Goal: Navigation & Orientation: Find specific page/section

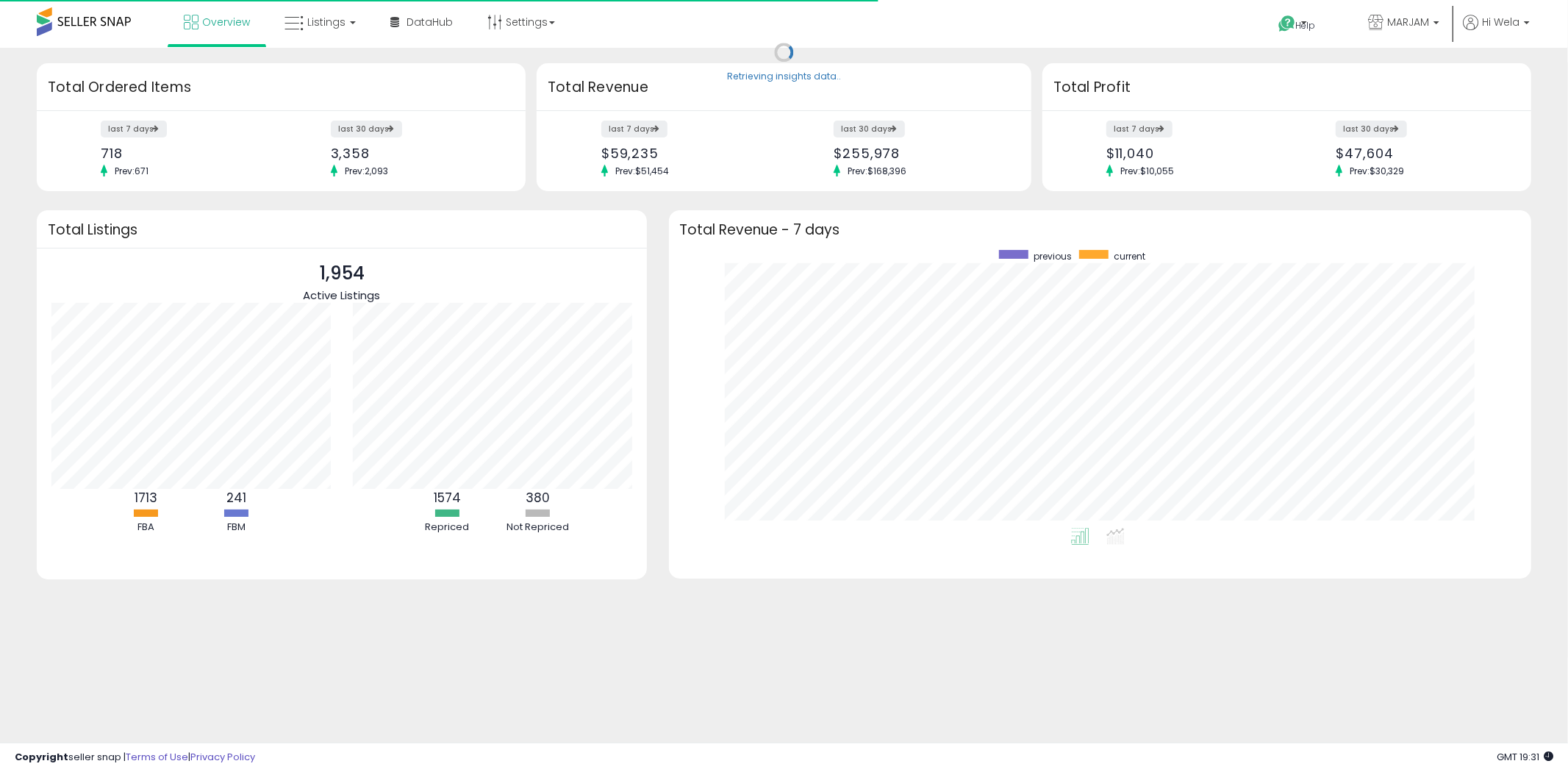
scroll to position [278, 833]
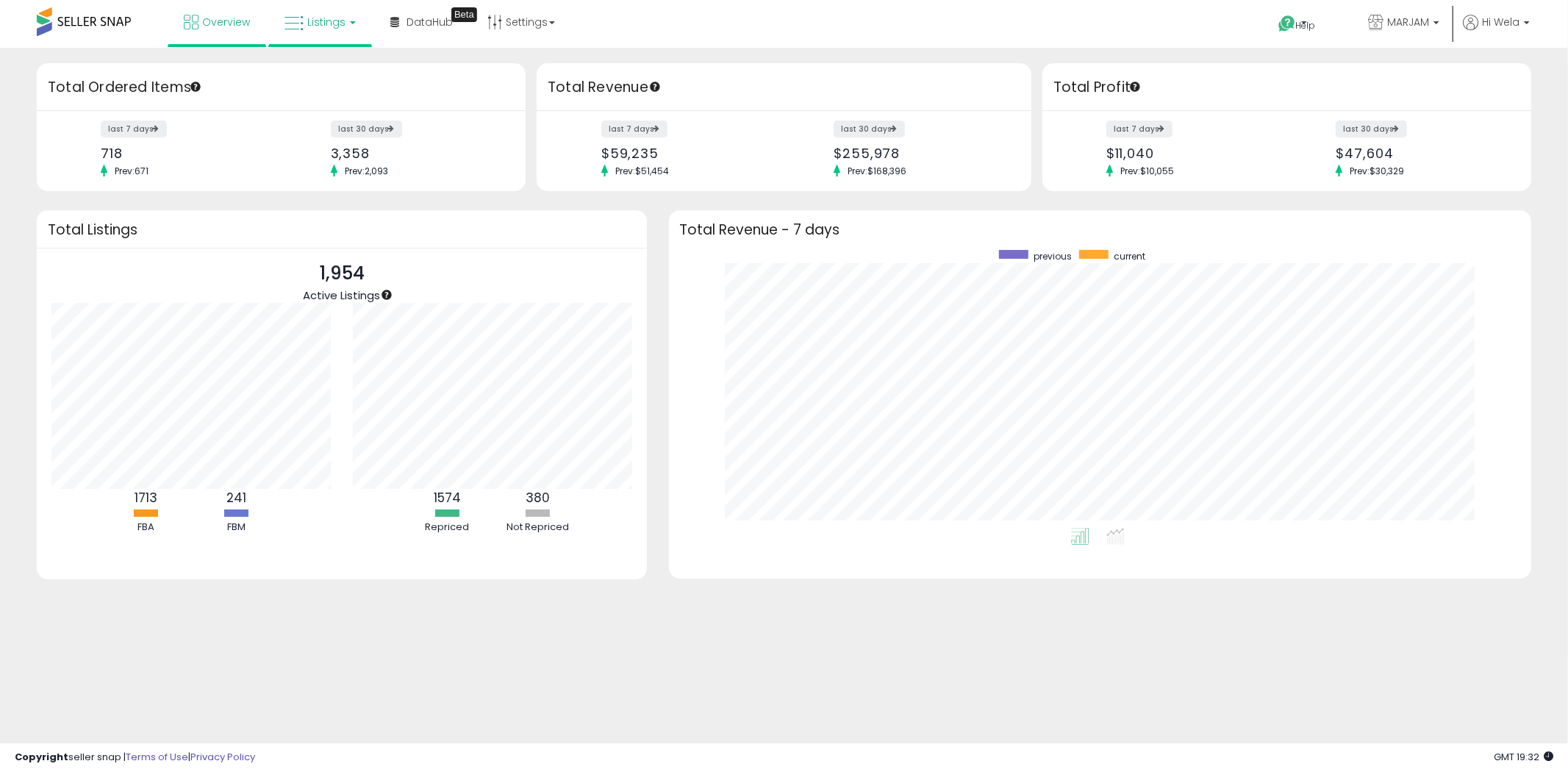
click at [330, 24] on span "Listings" at bounding box center [326, 22] width 38 height 15
click at [343, 66] on icon at bounding box center [331, 72] width 64 height 19
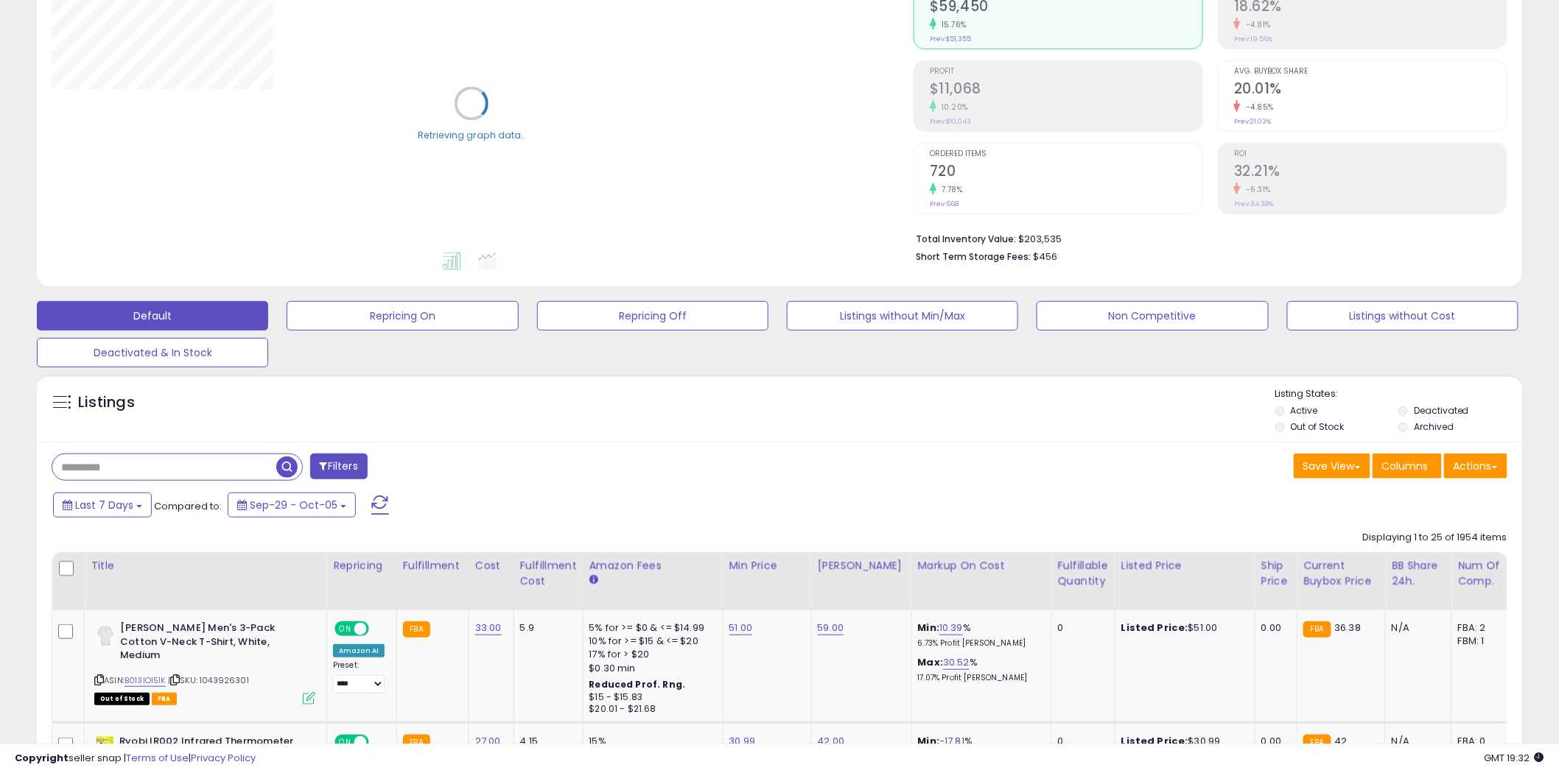
scroll to position [164, 0]
click at [177, 460] on input "text" at bounding box center [164, 467] width 224 height 26
paste input "**********"
type input "**********"
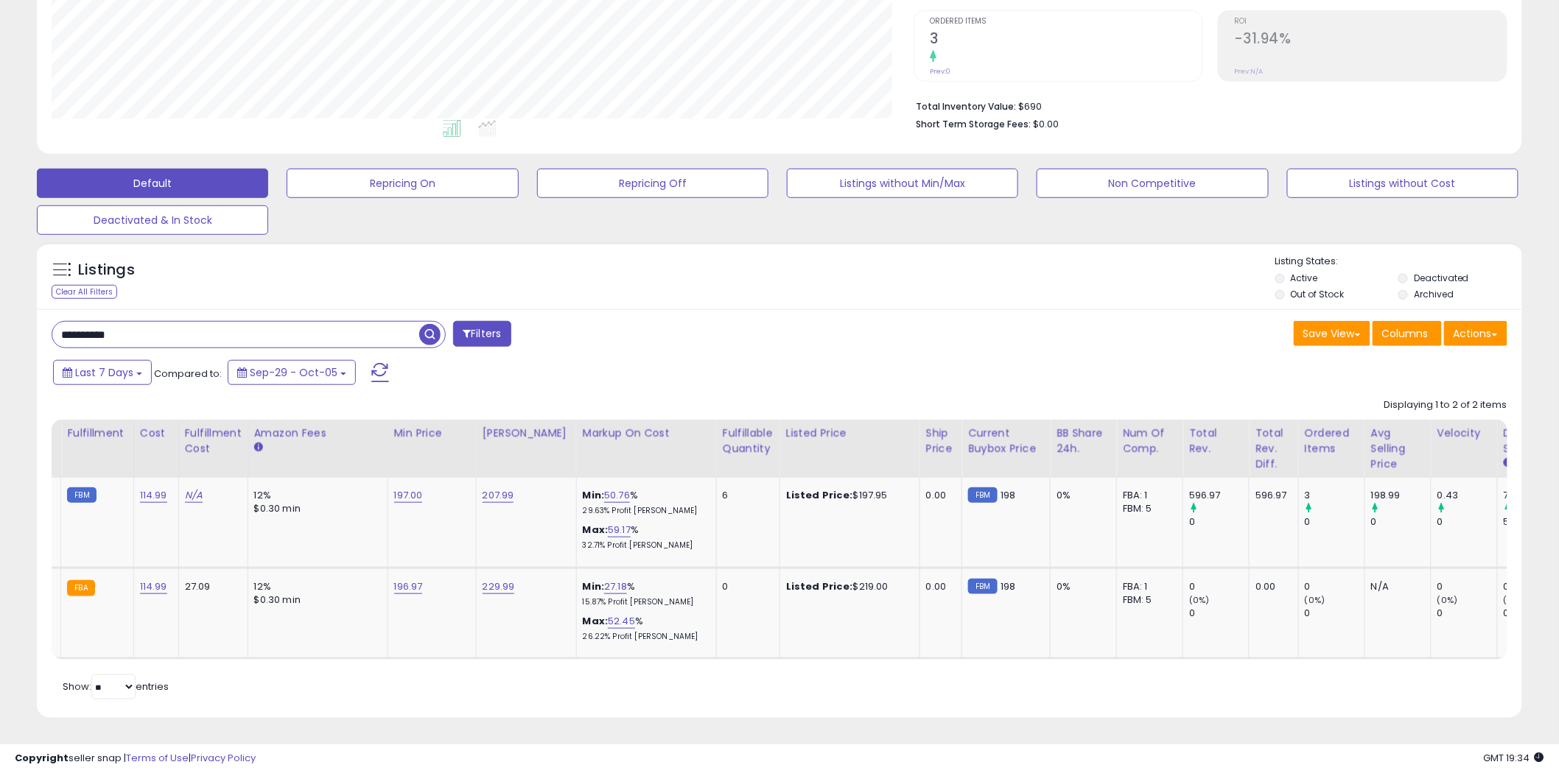
scroll to position [0, 390]
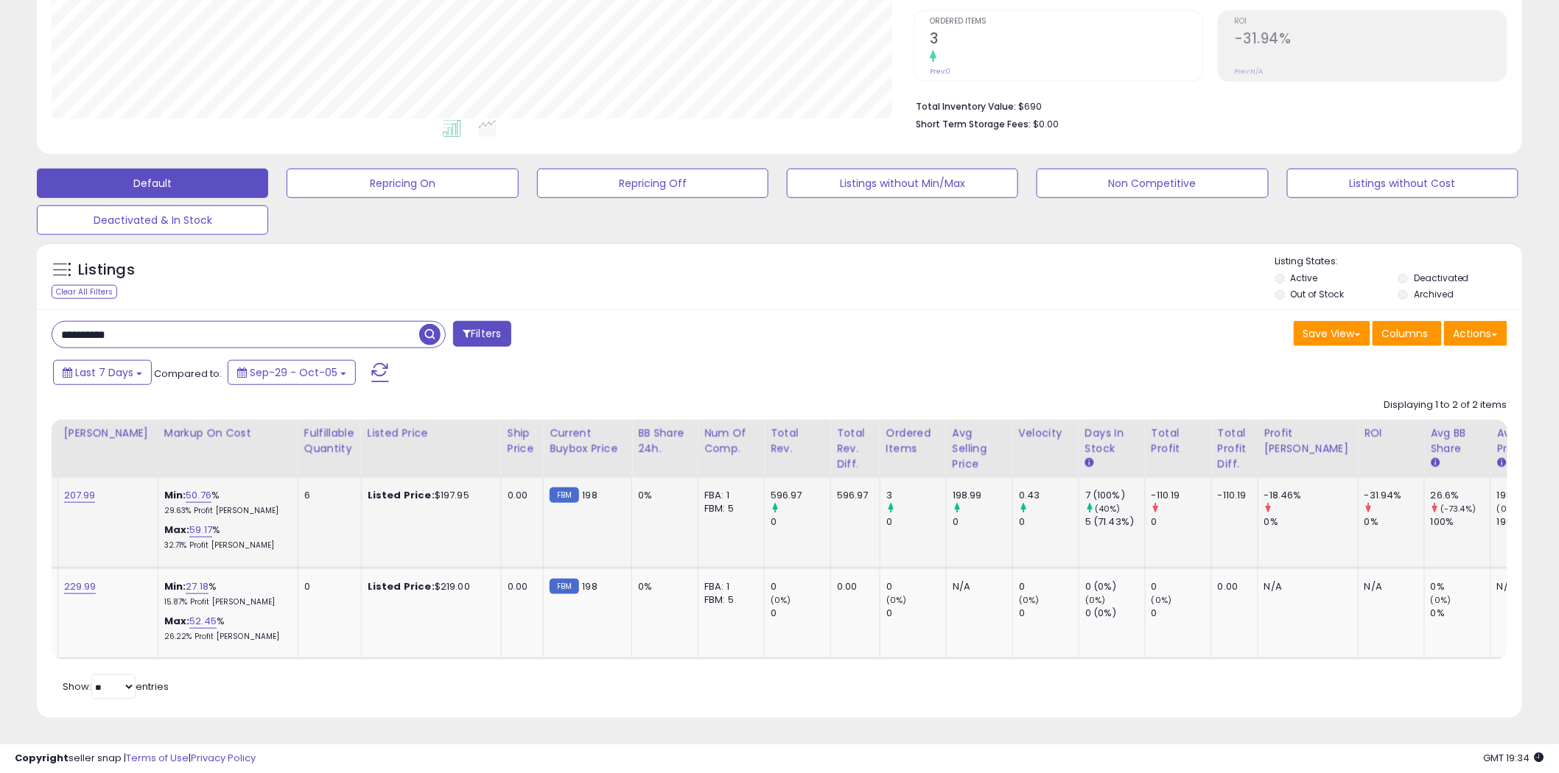
click at [1151, 503] on icon at bounding box center [1156, 508] width 10 height 10
click at [1273, 502] on div at bounding box center [1311, 508] width 94 height 13
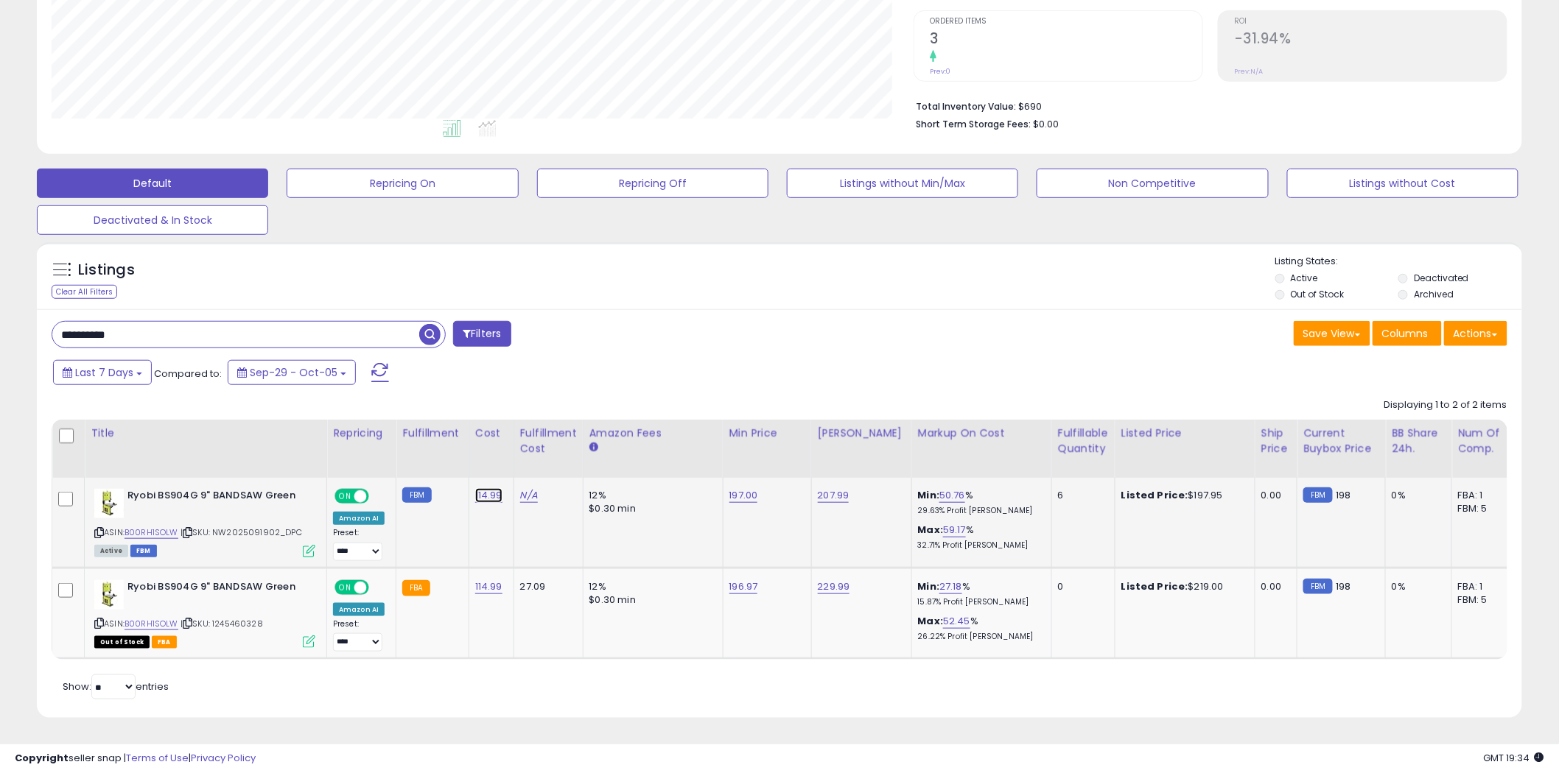
click at [477, 488] on link "114.99" at bounding box center [488, 495] width 27 height 15
click at [561, 454] on icon "button" at bounding box center [556, 458] width 9 height 9
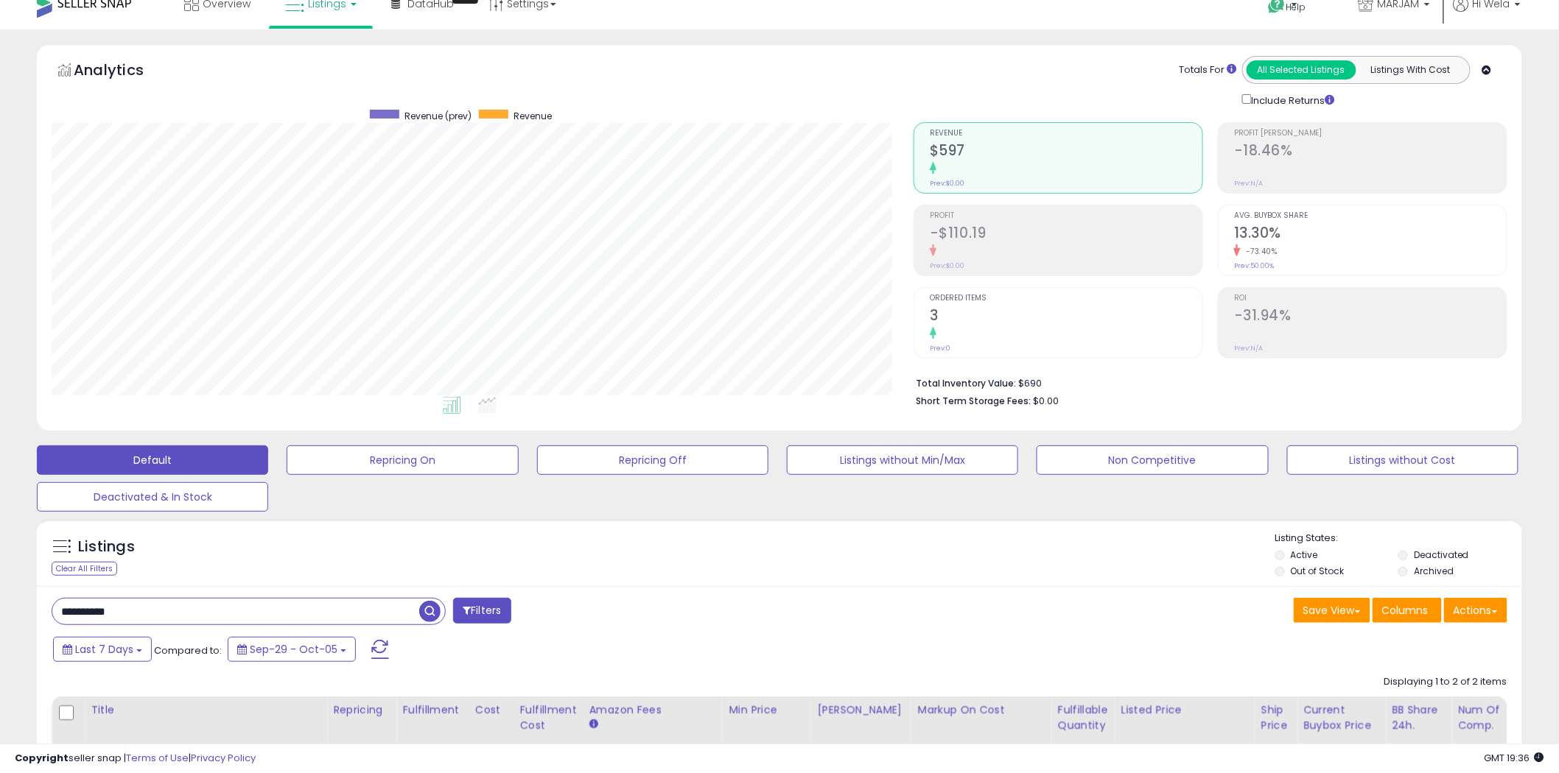
scroll to position [0, 0]
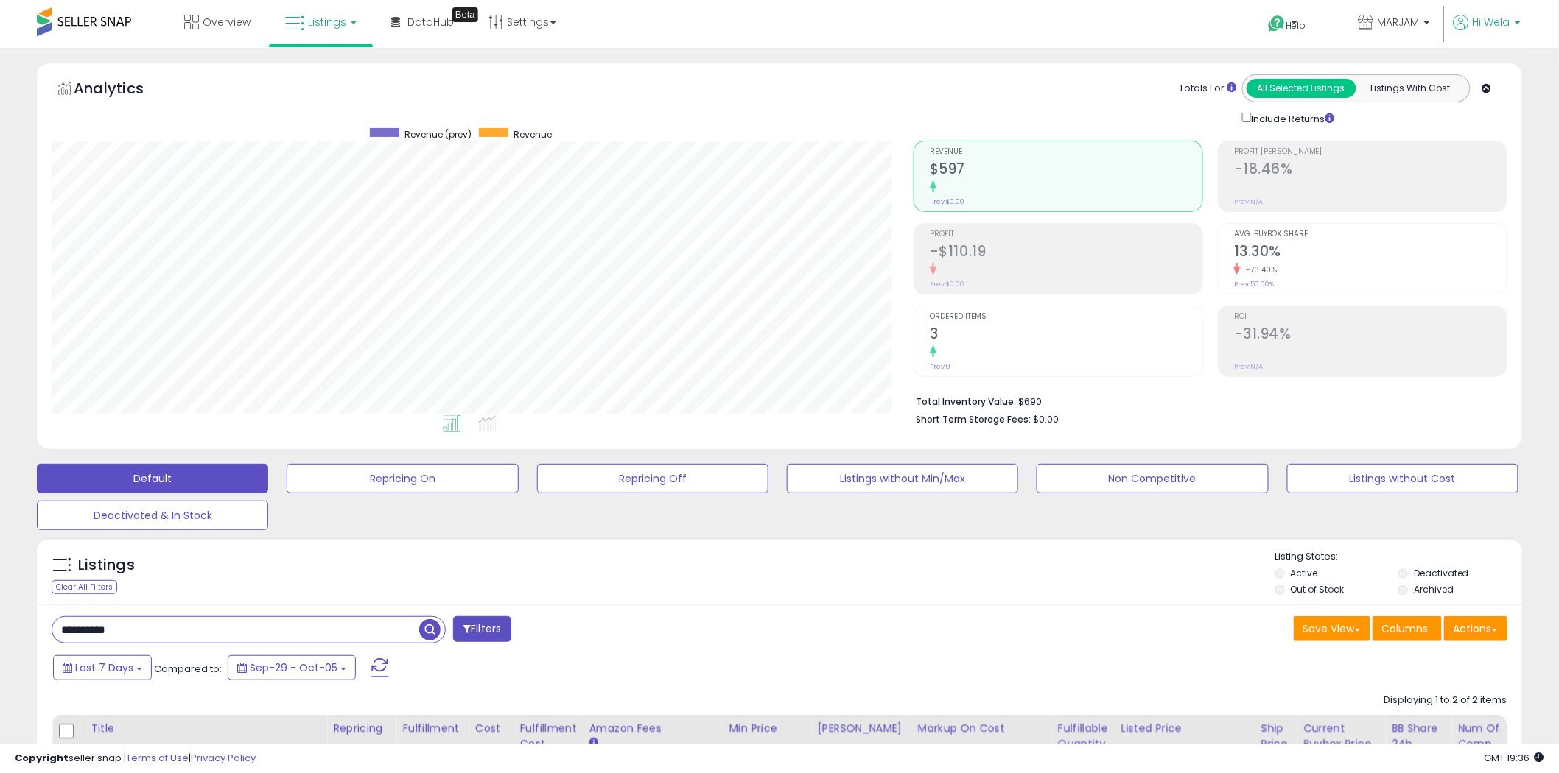
click at [1508, 21] on span "Hi Wela" at bounding box center [1491, 22] width 38 height 15
click at [1427, 24] on b at bounding box center [1427, 26] width 6 height 10
click at [535, 18] on link "Settings" at bounding box center [522, 22] width 90 height 44
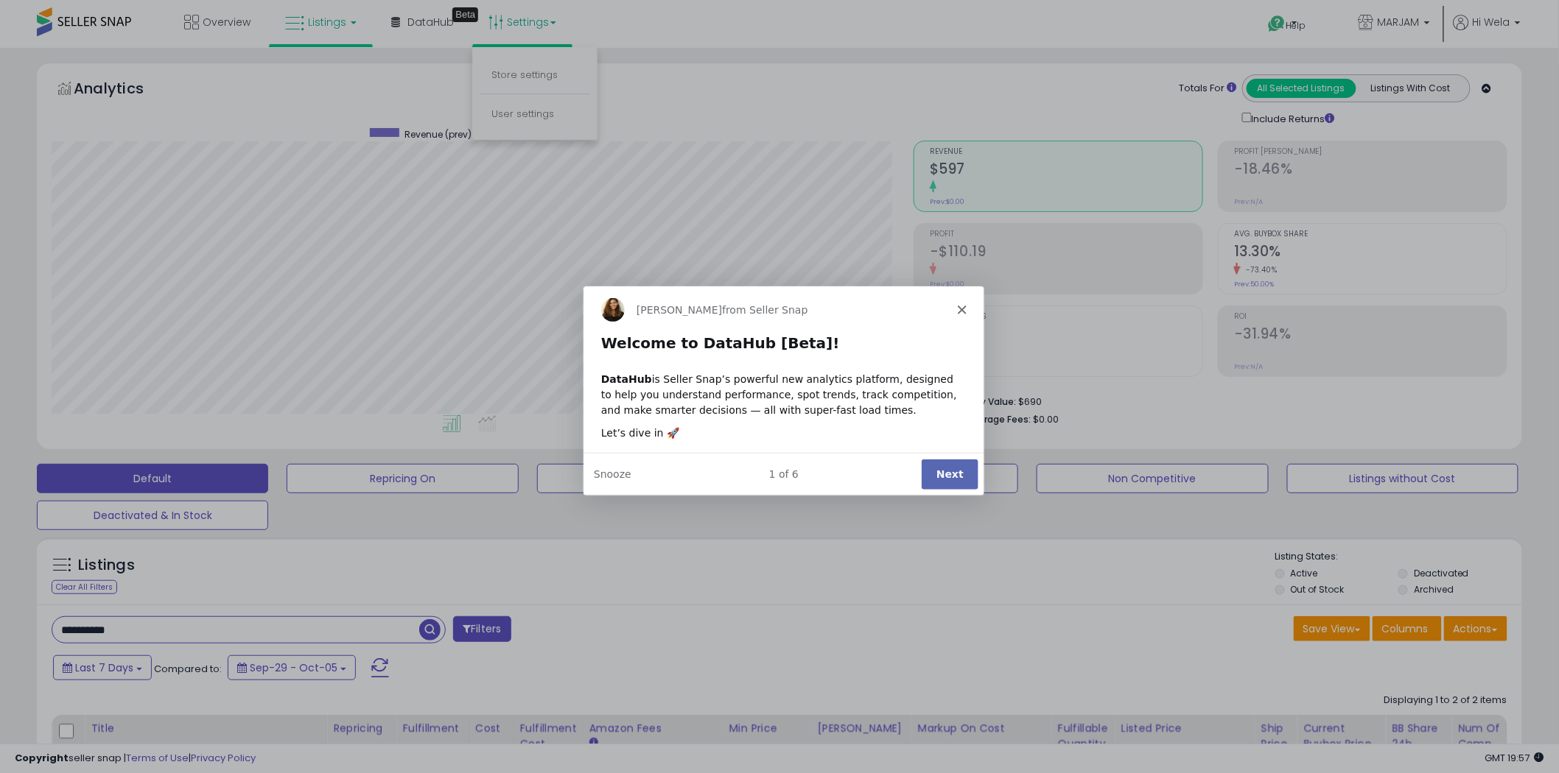
click at [956, 306] on icon "Close" at bounding box center [960, 308] width 9 height 9
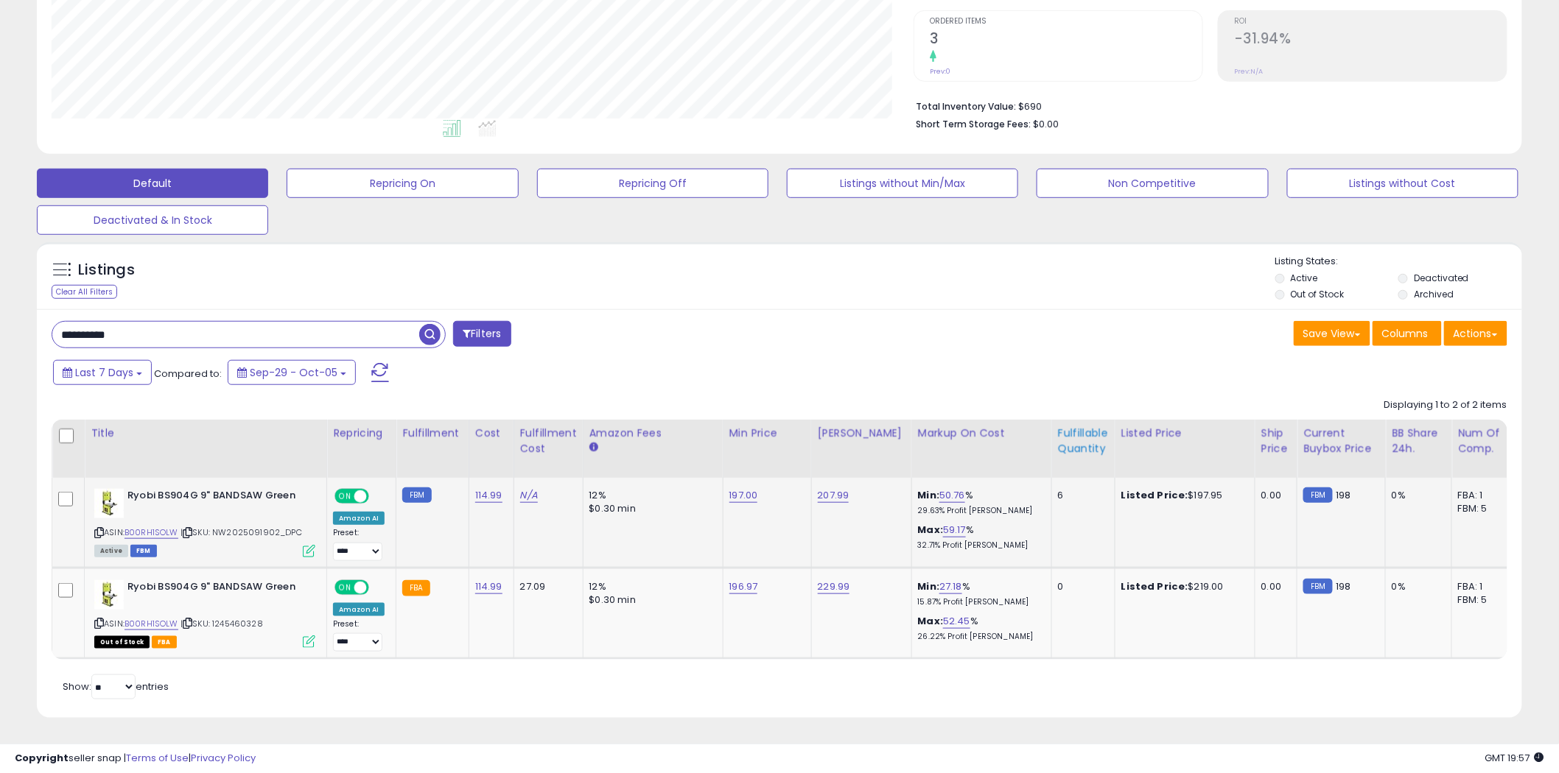
scroll to position [308, 0]
click at [66, 261] on span at bounding box center [61, 270] width 18 height 18
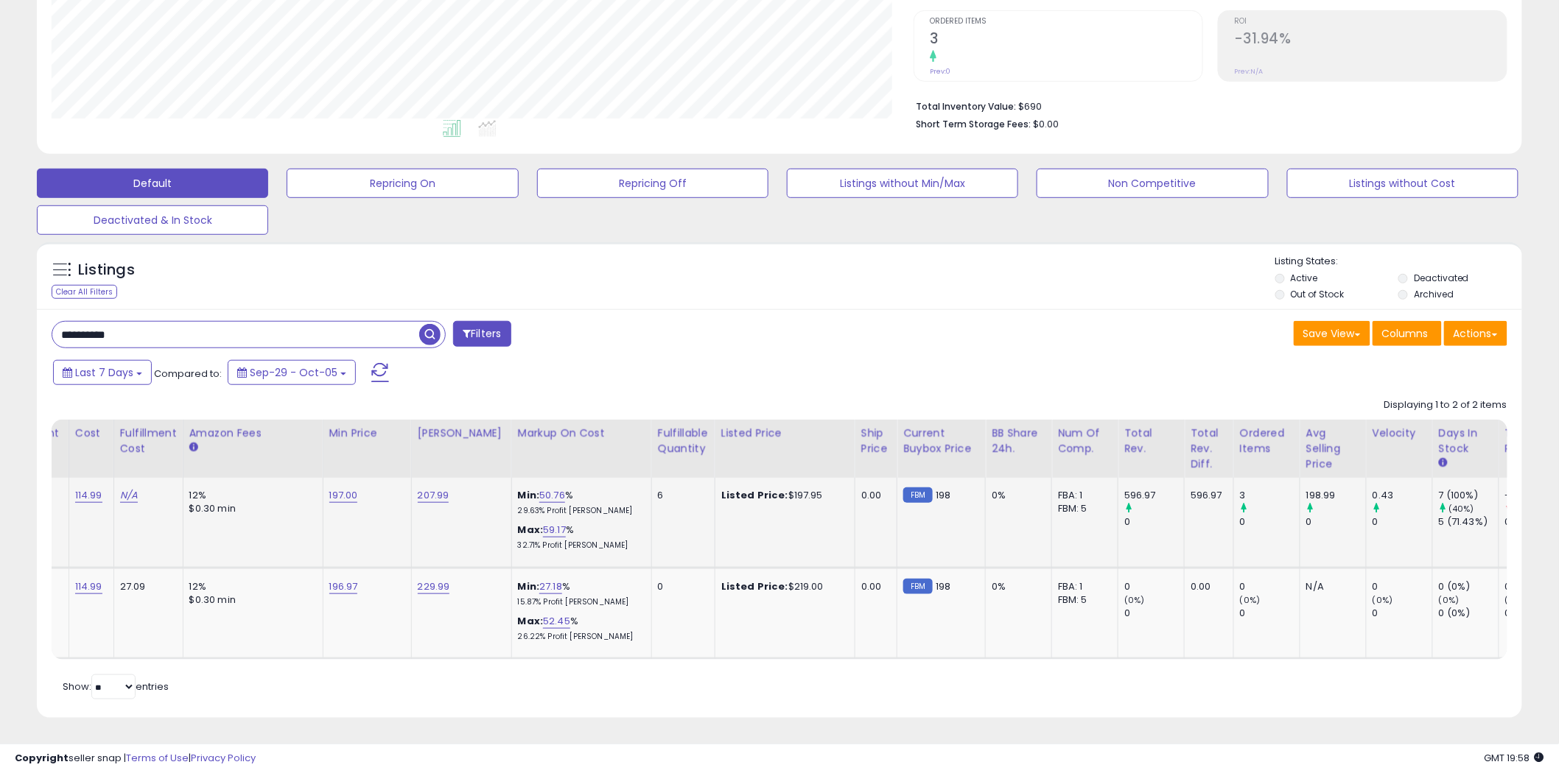
scroll to position [0, 396]
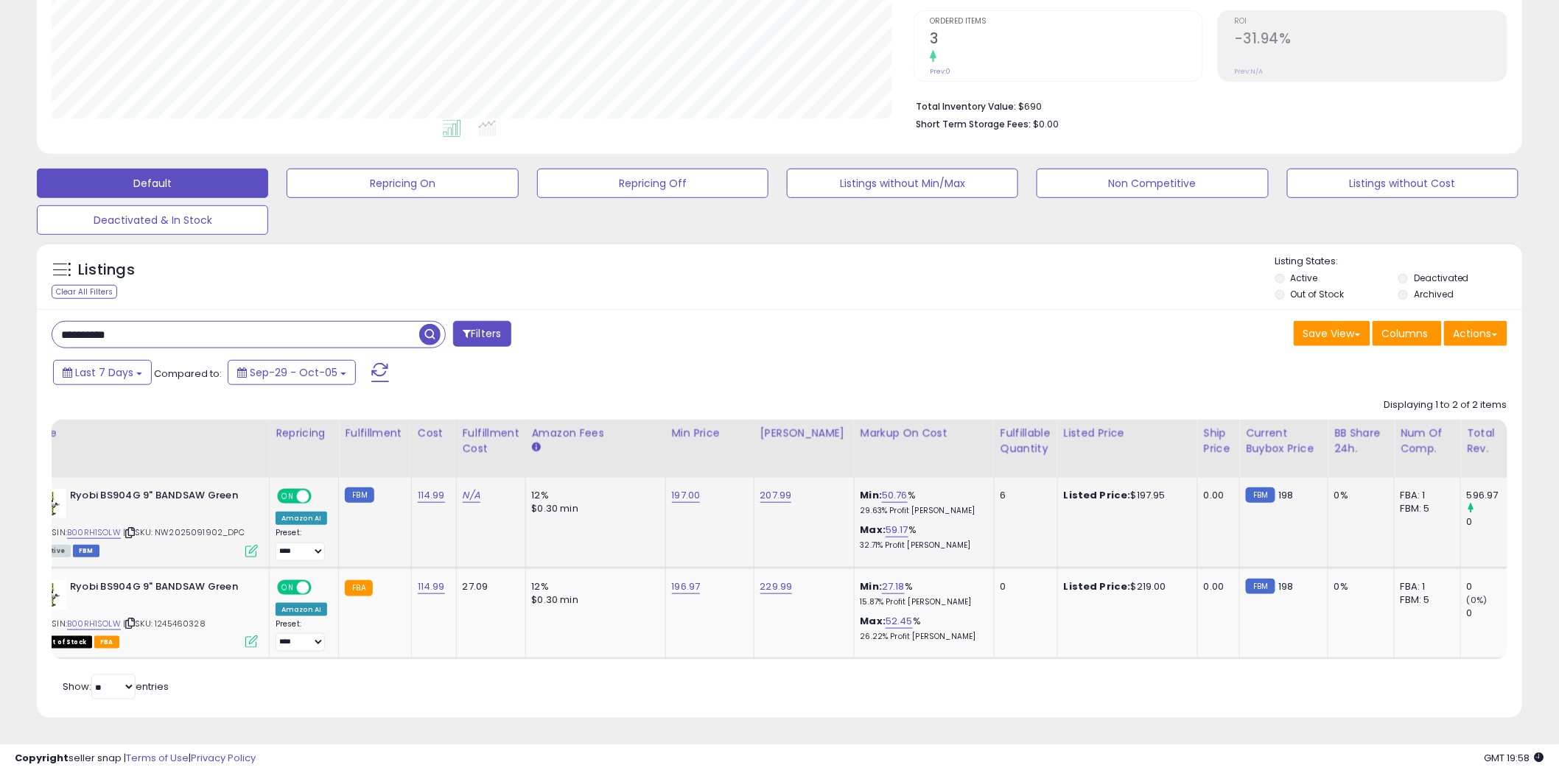
click at [609, 358] on div "Last 7 Days Compared to: Sep-29 - Oct-05" at bounding box center [595, 374] width 1092 height 33
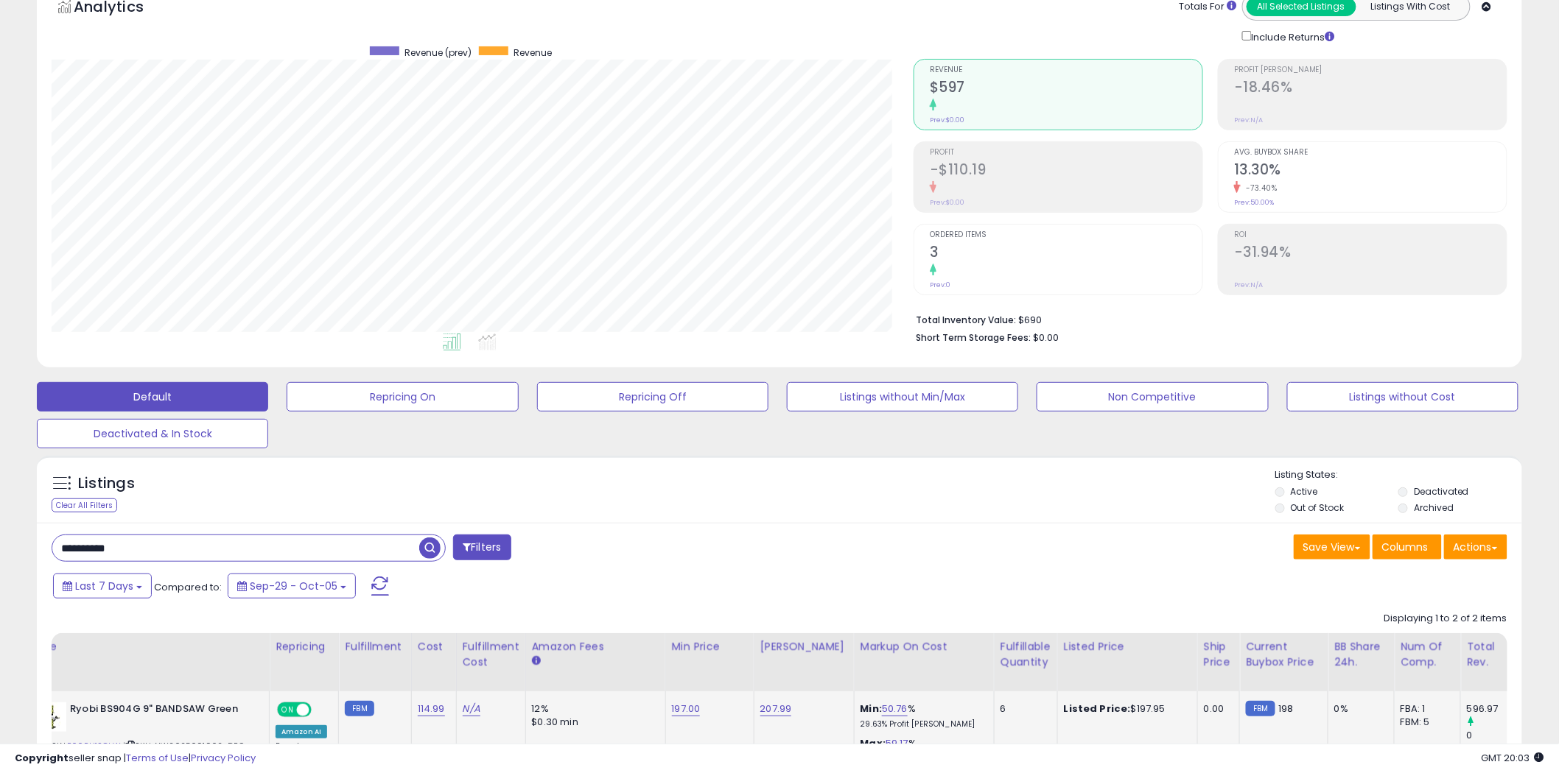
scroll to position [0, 0]
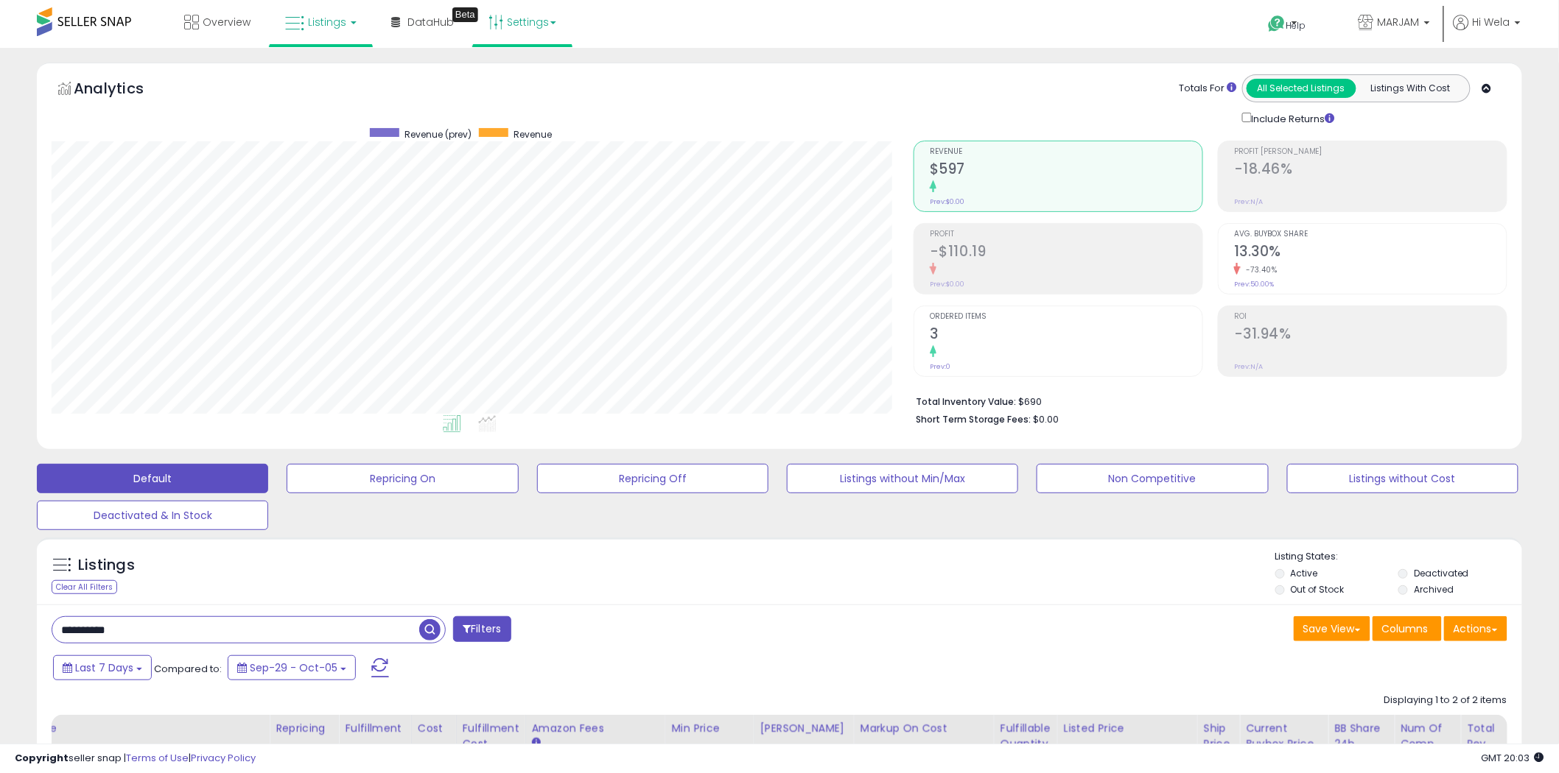
click at [542, 21] on link "Settings" at bounding box center [522, 22] width 90 height 44
click at [943, 66] on div "Analytics Totals For All Selected Listings Listings With Cost Include Returns" at bounding box center [779, 256] width 1485 height 387
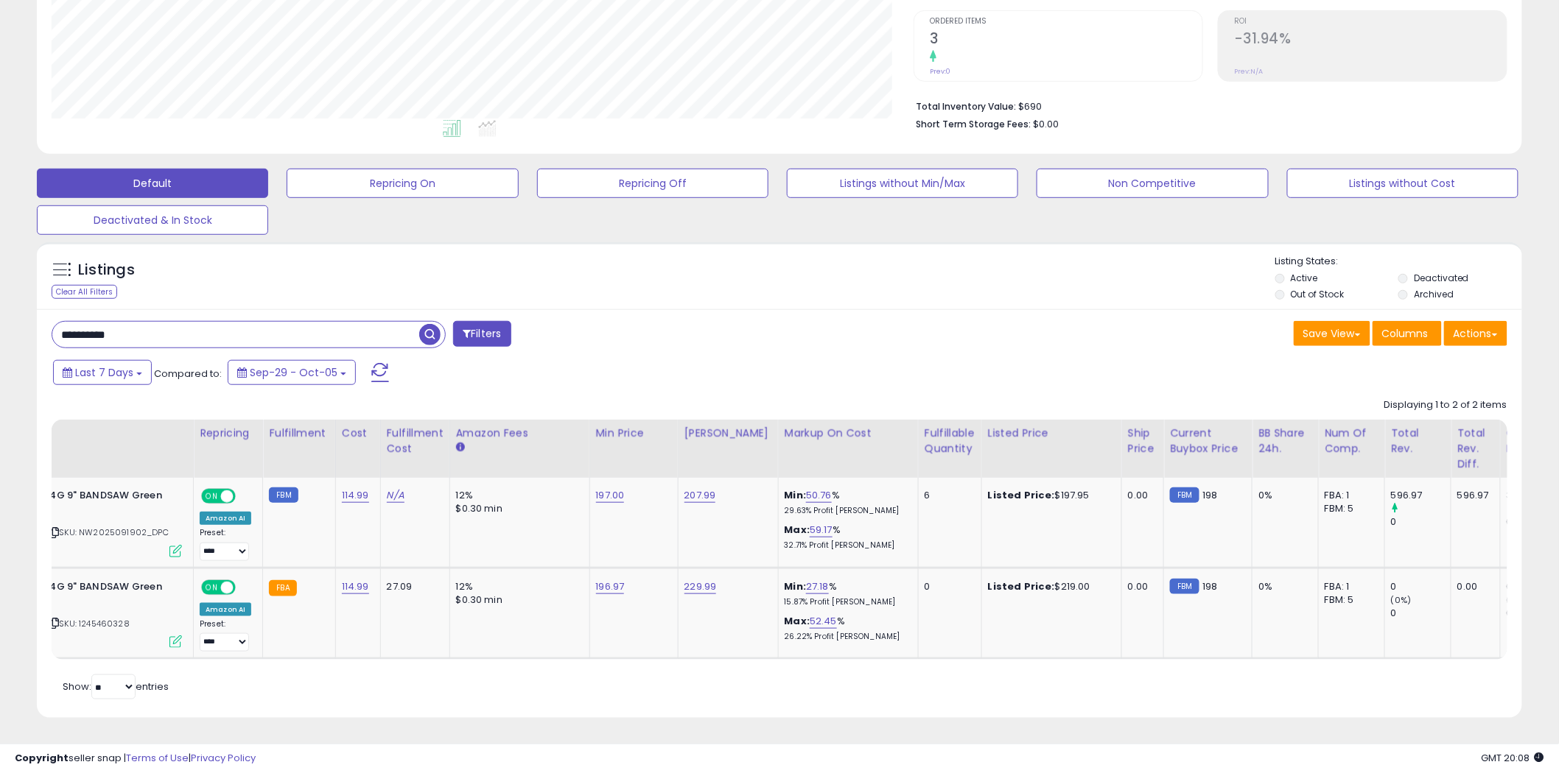
scroll to position [0, 122]
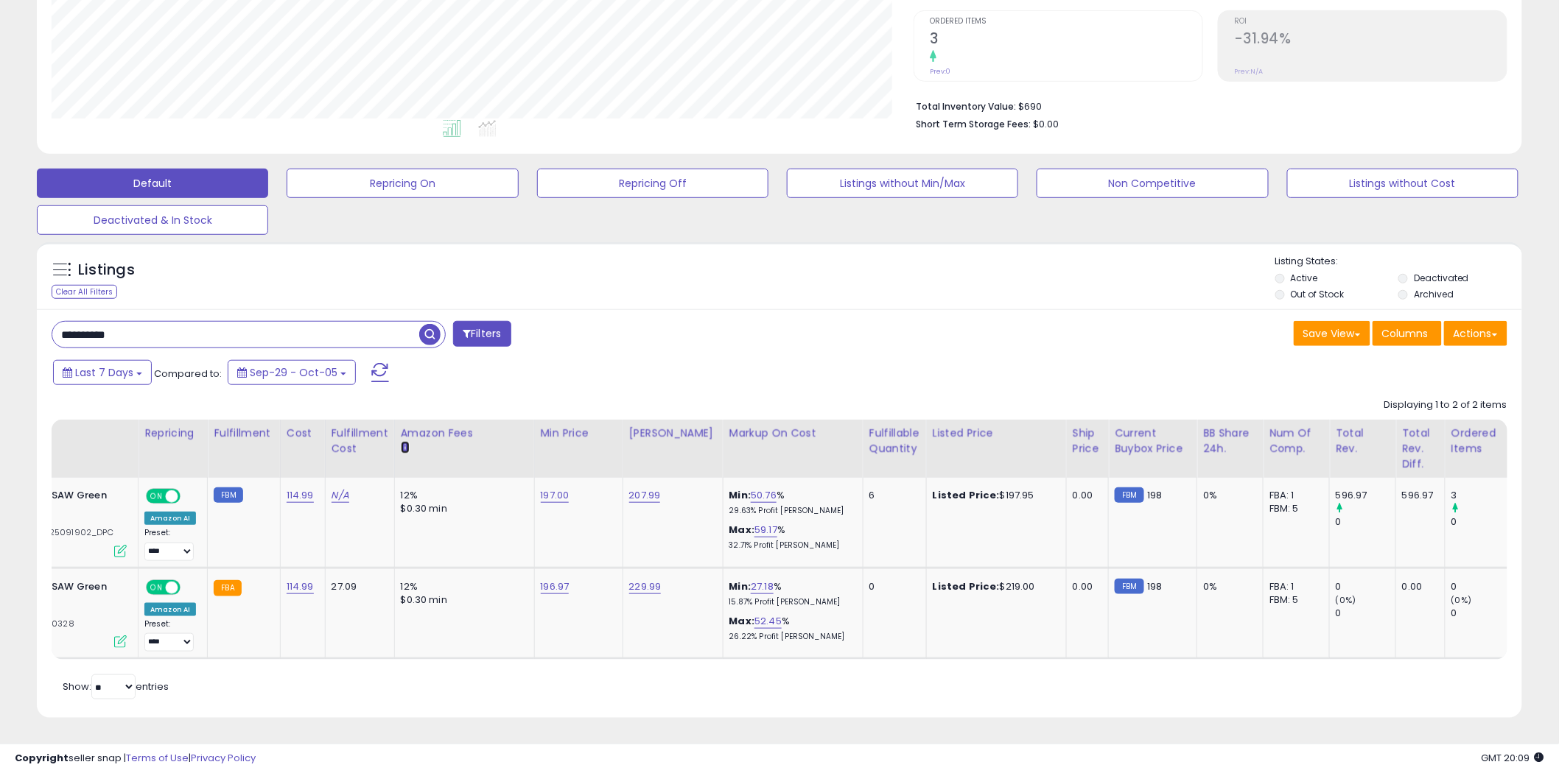
click at [401, 443] on icon at bounding box center [405, 447] width 9 height 9
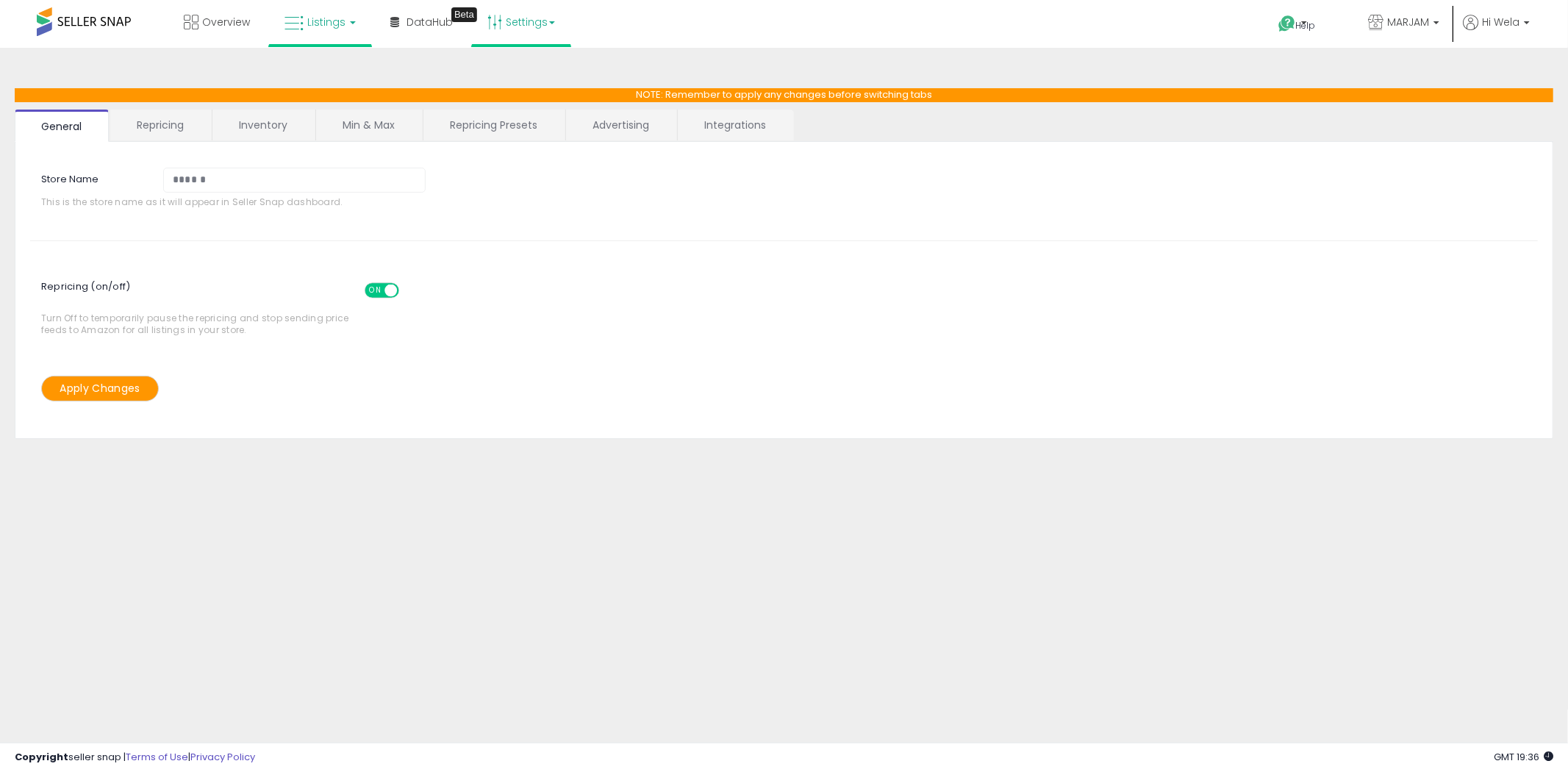
click at [342, 13] on link "Listings" at bounding box center [320, 22] width 94 height 44
click at [342, 63] on icon at bounding box center [331, 72] width 64 height 19
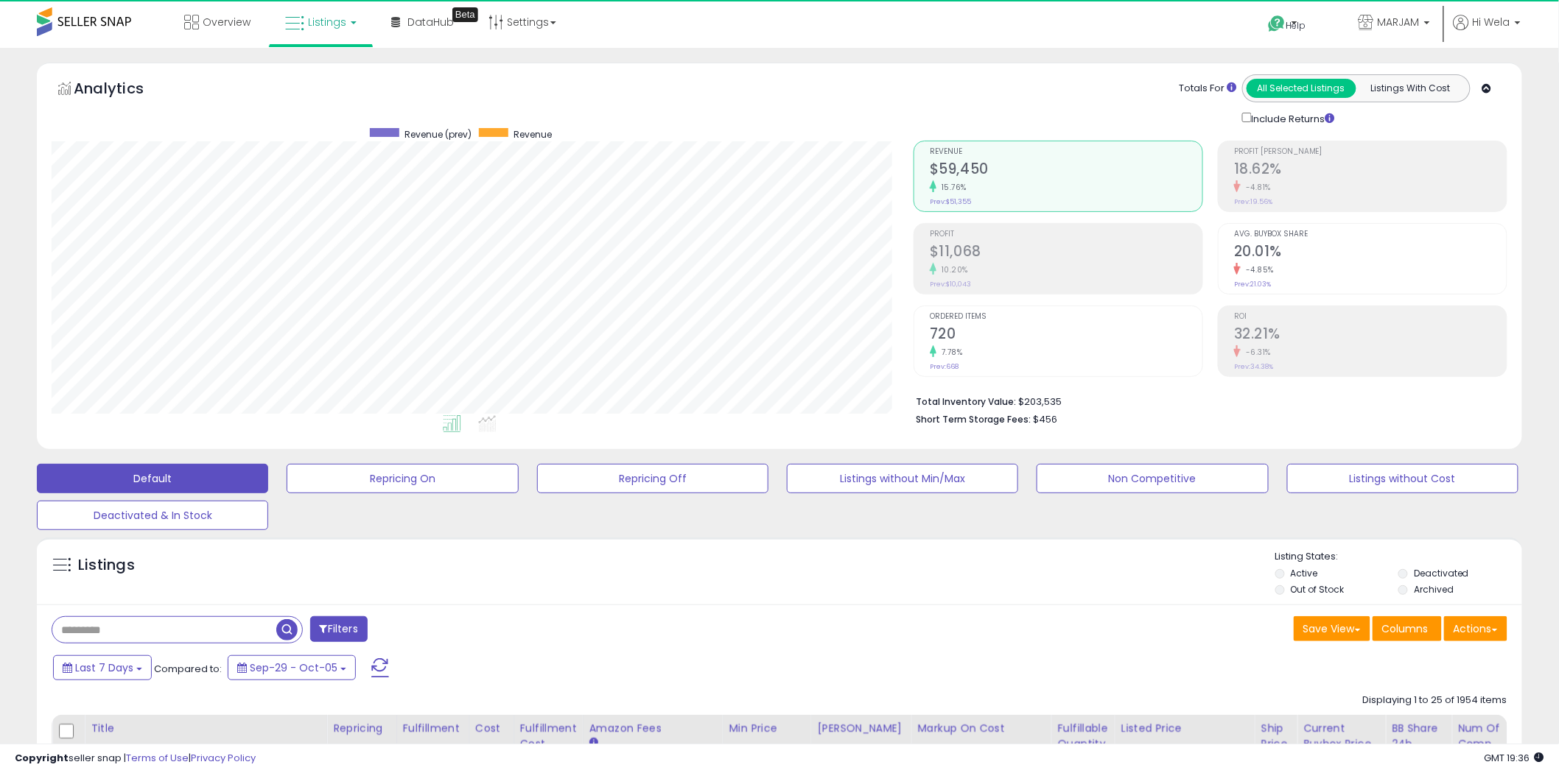
scroll to position [302, 862]
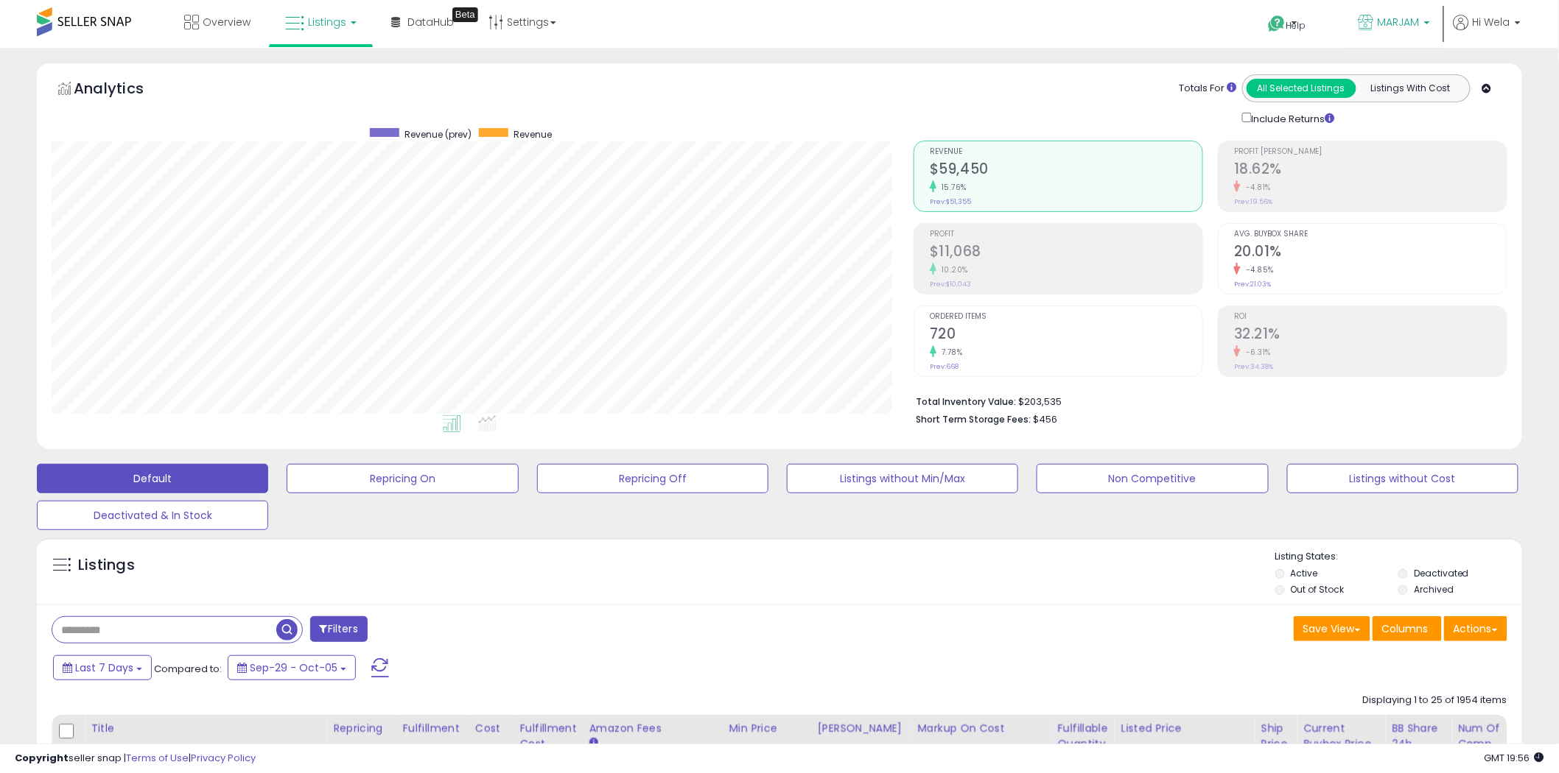
click at [1433, 24] on link "MARJAM" at bounding box center [1394, 24] width 94 height 48
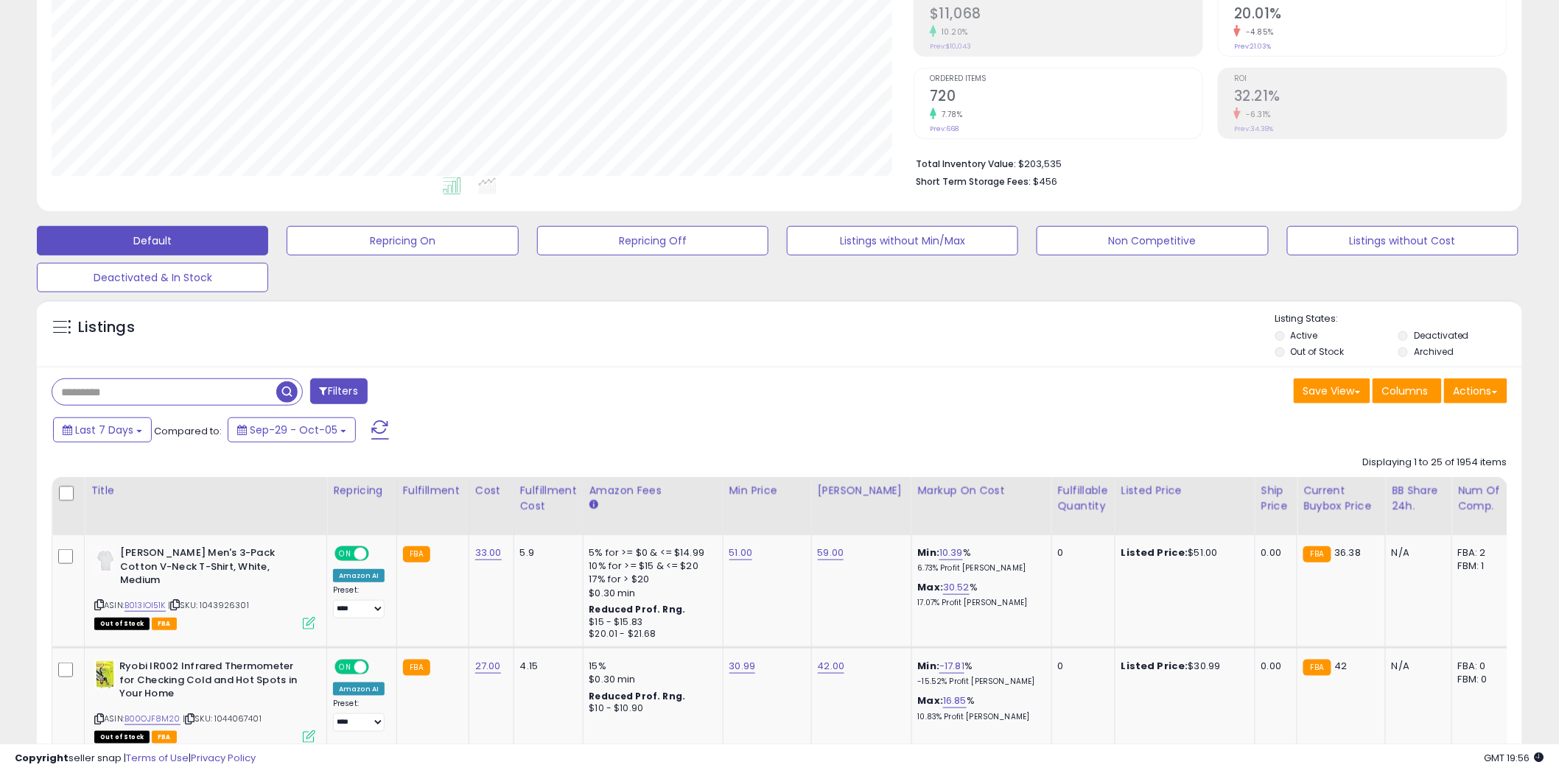
scroll to position [327, 0]
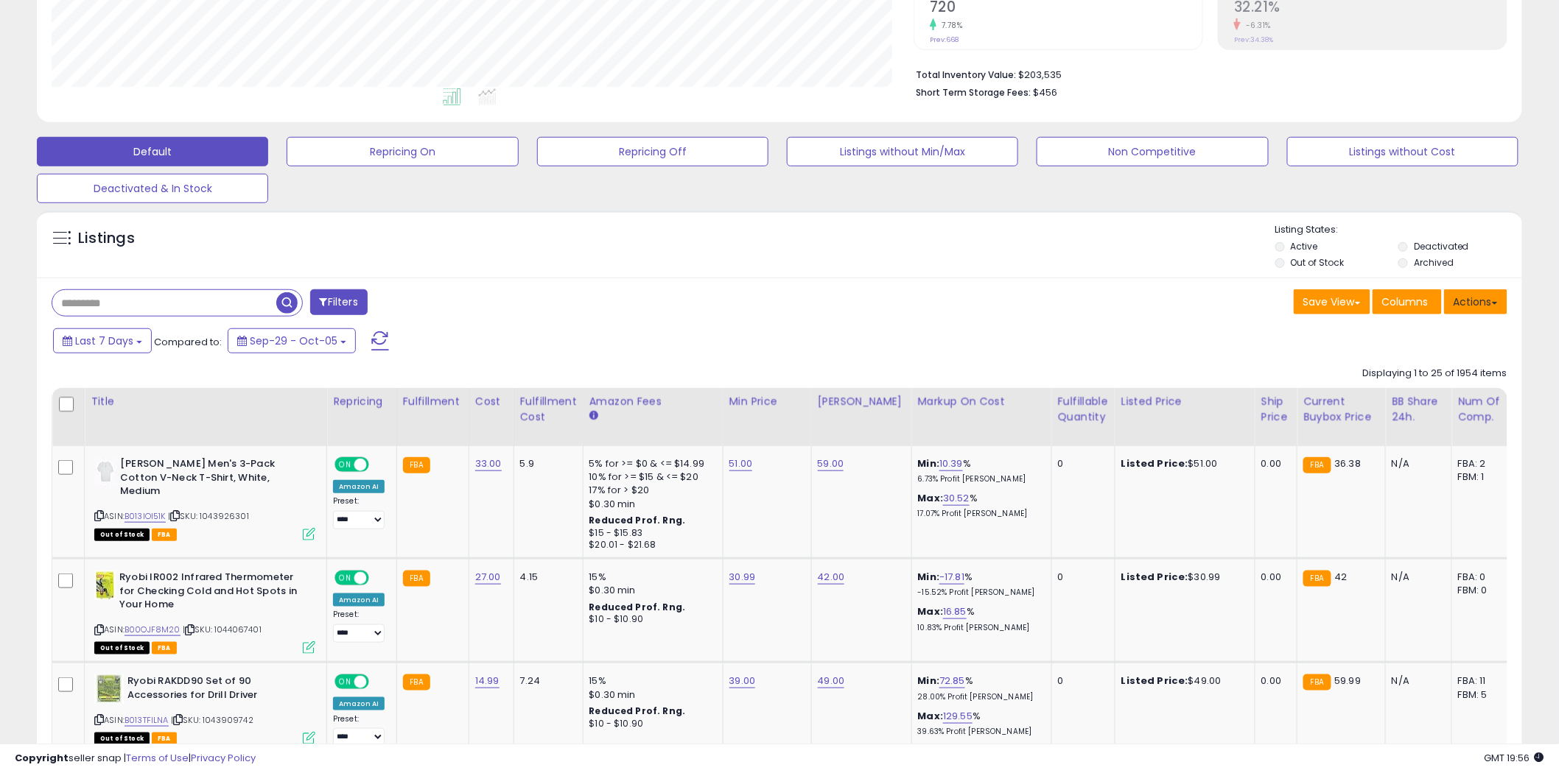
click at [1492, 301] on button "Actions" at bounding box center [1475, 301] width 63 height 25
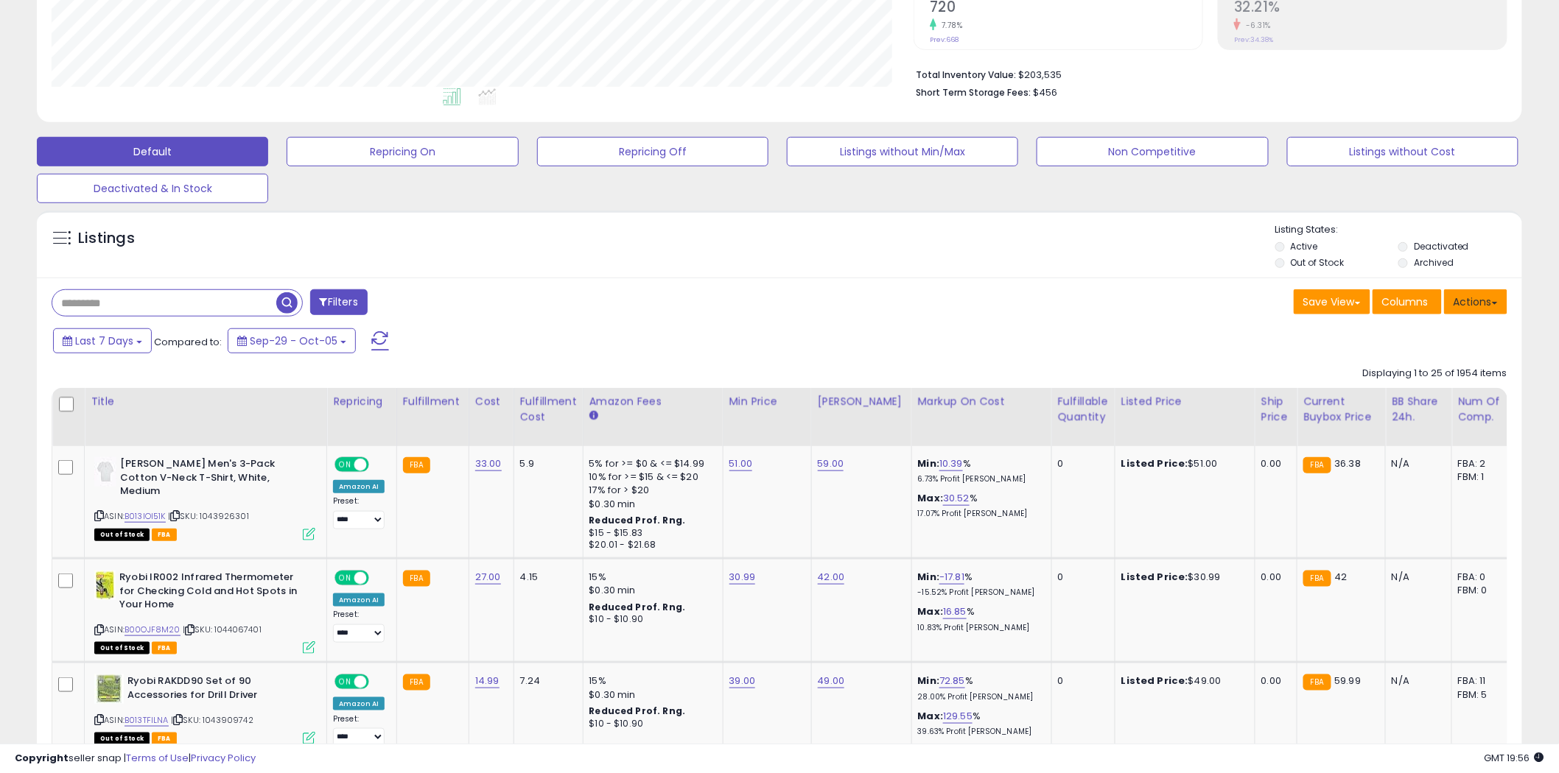
click at [1478, 293] on button "Actions" at bounding box center [1475, 301] width 63 height 25
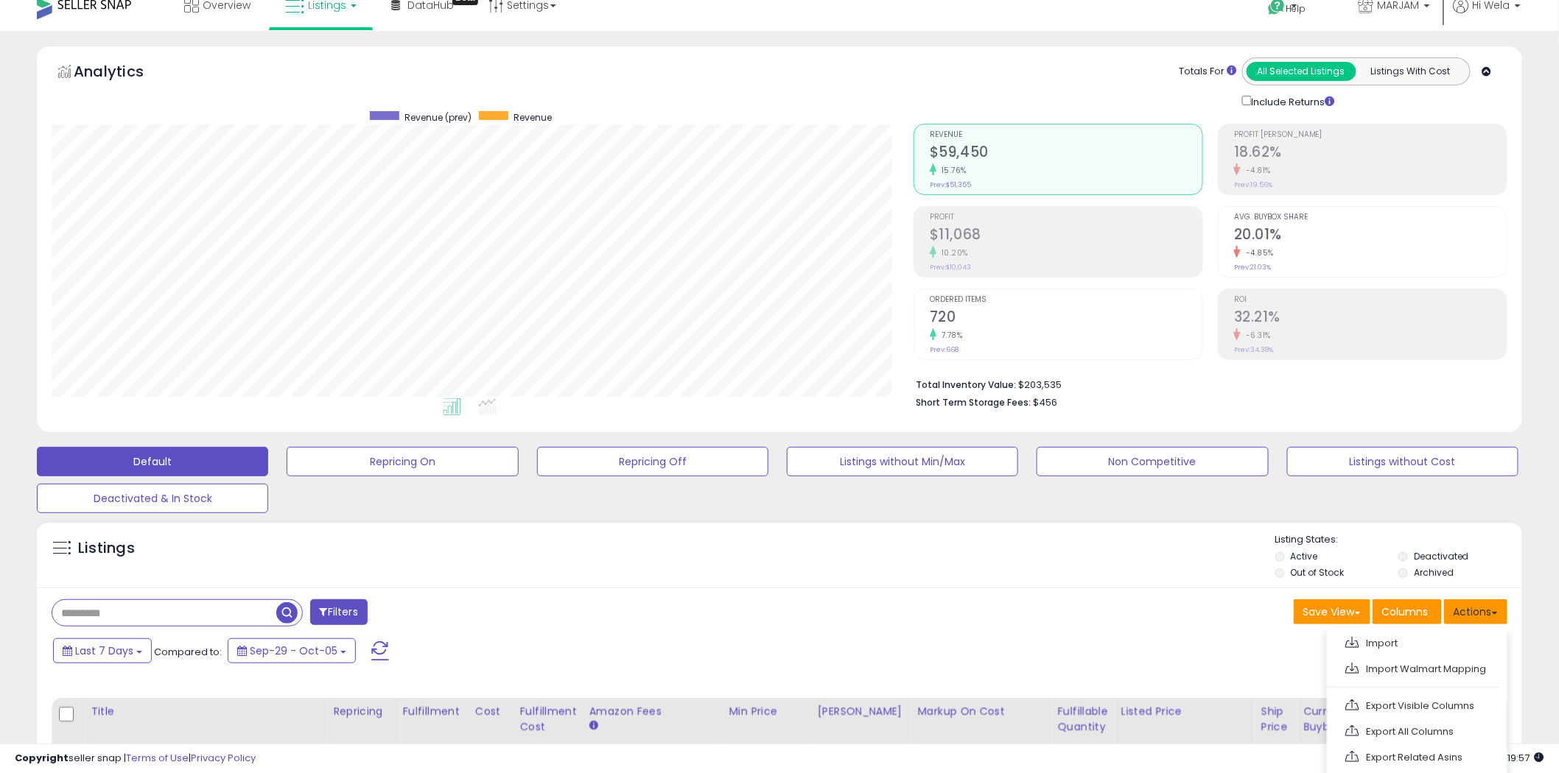
scroll to position [0, 0]
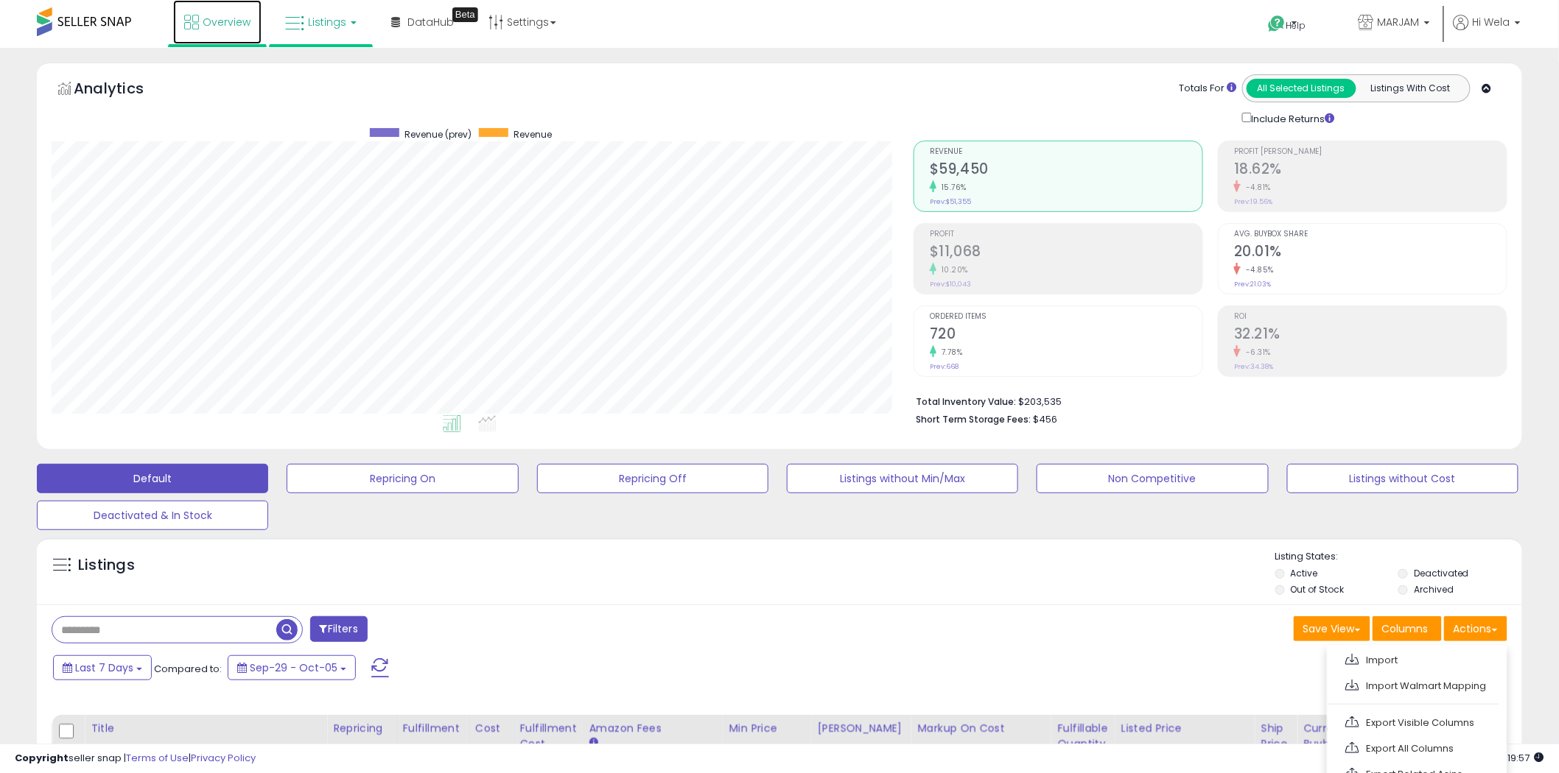
click at [217, 23] on span "Overview" at bounding box center [227, 22] width 48 height 15
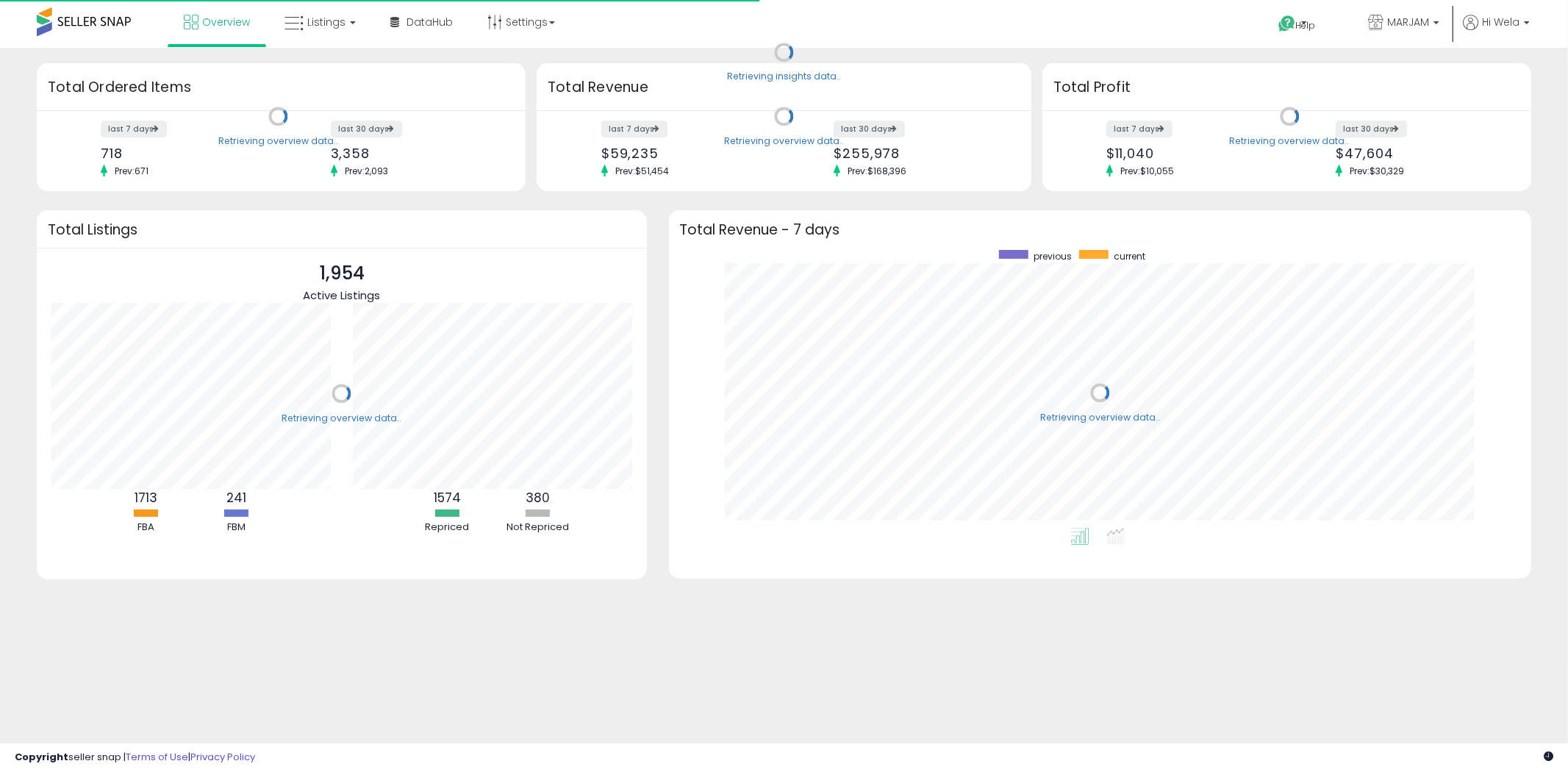
scroll to position [278, 833]
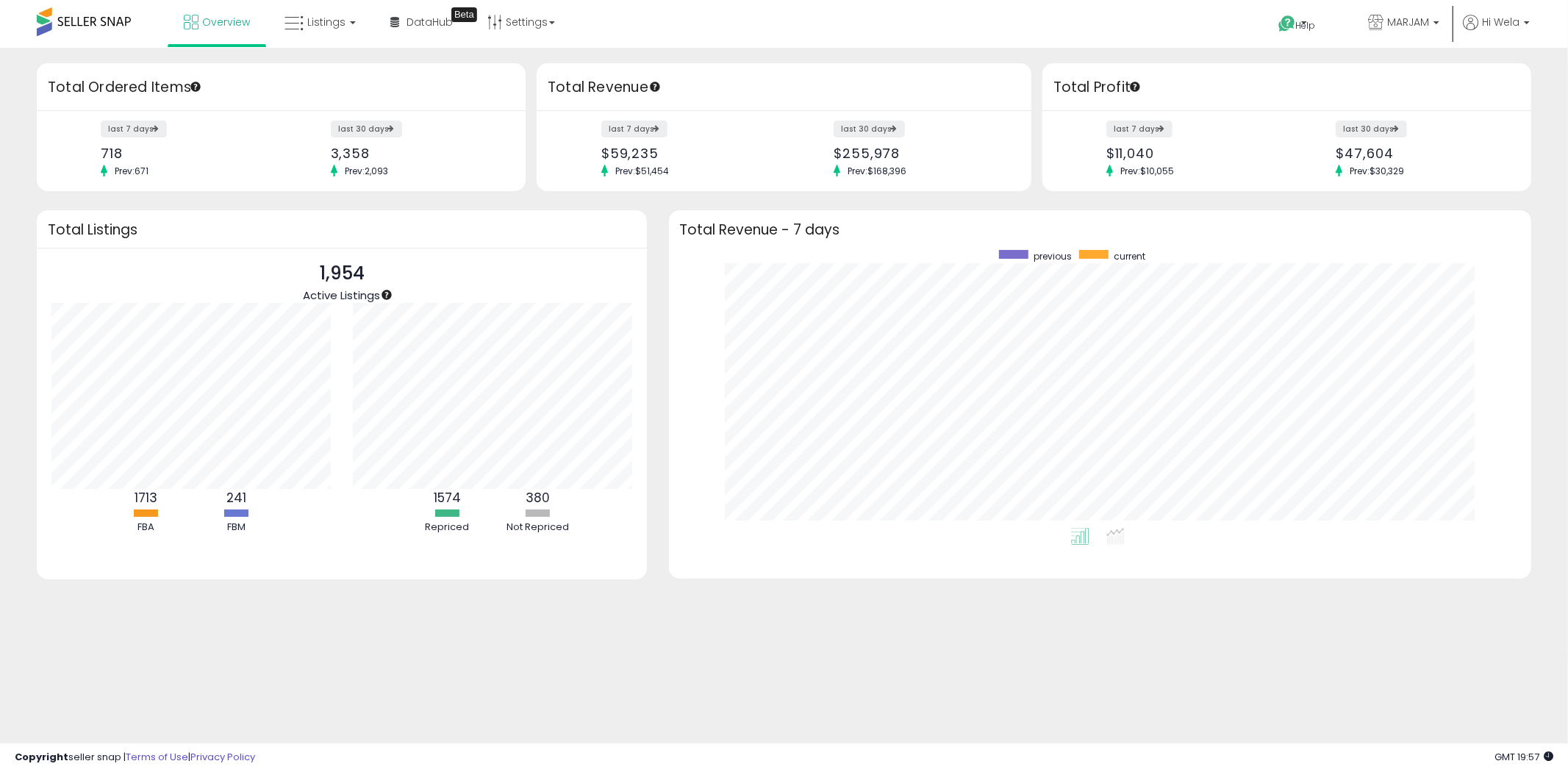
click at [112, 22] on span at bounding box center [84, 21] width 94 height 29
click at [88, 24] on span at bounding box center [84, 21] width 94 height 29
click at [349, 20] on link "Listings" at bounding box center [320, 22] width 94 height 44
click at [226, 18] on span "Overview" at bounding box center [227, 22] width 48 height 15
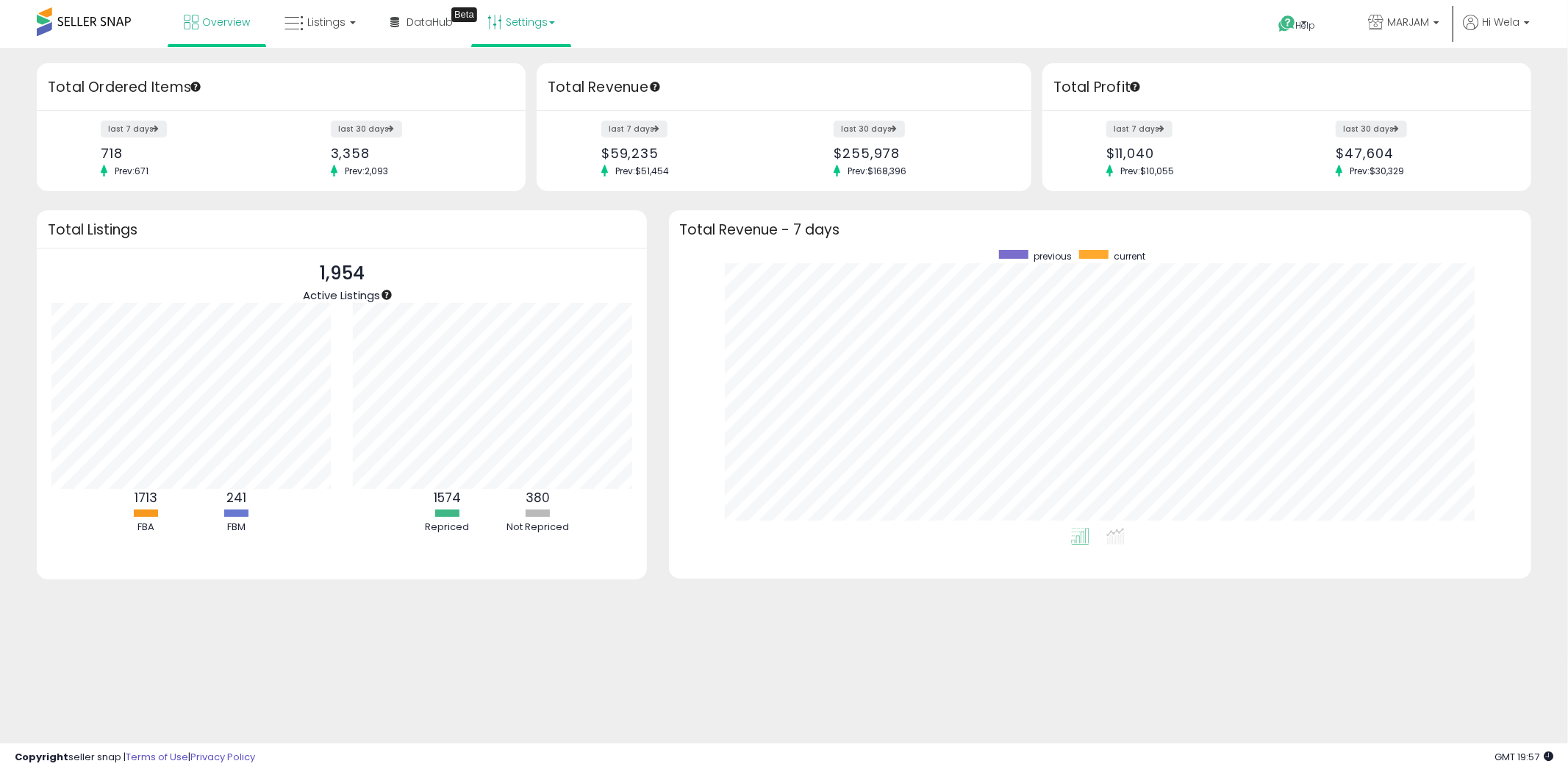
click at [540, 24] on link "Settings" at bounding box center [521, 22] width 90 height 44
click at [439, 24] on span "DataHub" at bounding box center [429, 22] width 46 height 15
